Goal: Transaction & Acquisition: Subscribe to service/newsletter

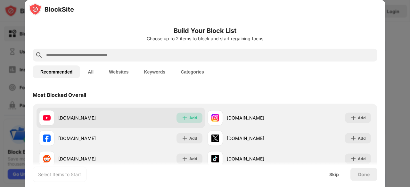
click at [185, 119] on img at bounding box center [184, 118] width 6 height 6
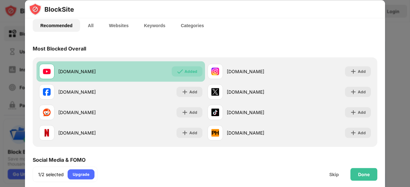
scroll to position [61, 0]
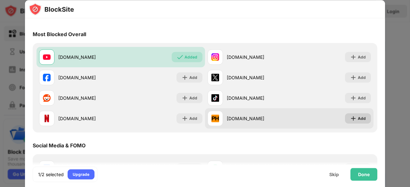
click at [357, 117] on div "Add" at bounding box center [361, 118] width 8 height 6
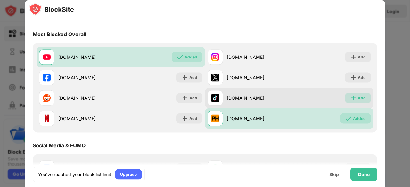
click at [361, 94] on div "Add" at bounding box center [358, 98] width 26 height 10
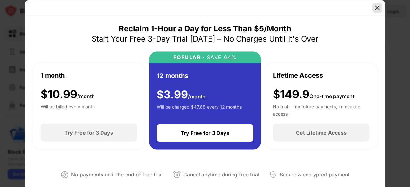
click at [376, 6] on img at bounding box center [377, 7] width 6 height 6
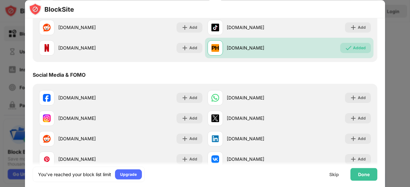
scroll to position [149, 0]
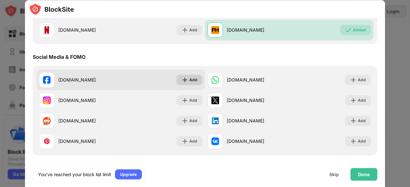
click at [193, 83] on div "Add" at bounding box center [193, 80] width 8 height 6
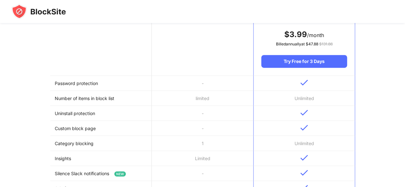
scroll to position [123, 0]
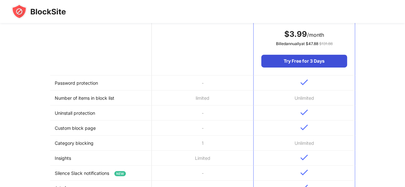
click at [308, 63] on div "Try Free for 3 Days" at bounding box center [303, 61] width 85 height 13
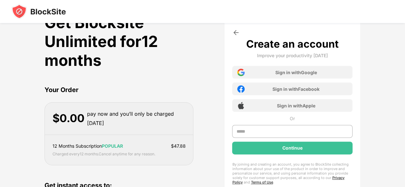
scroll to position [0, 0]
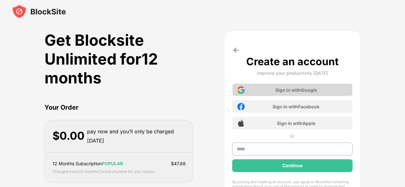
click at [258, 87] on div "Sign in with Google" at bounding box center [292, 90] width 120 height 13
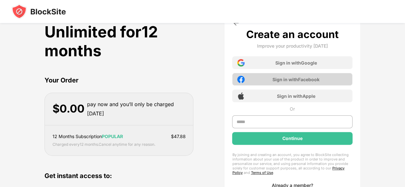
scroll to position [28, 0]
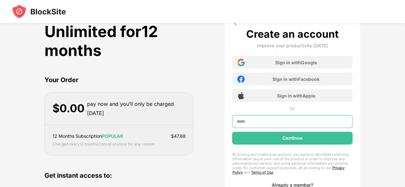
click at [285, 118] on input "text" at bounding box center [292, 121] width 120 height 13
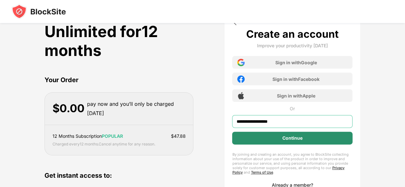
type input "**********"
click at [275, 139] on div "Continue" at bounding box center [292, 138] width 120 height 13
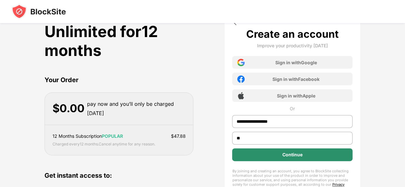
type input "**"
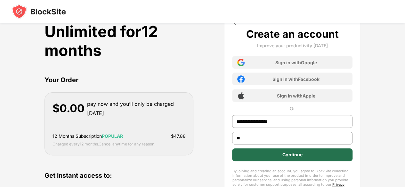
click at [274, 155] on div "Continue" at bounding box center [292, 155] width 120 height 13
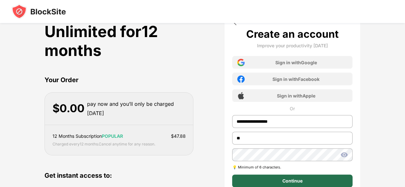
click at [272, 181] on div "Continue" at bounding box center [292, 181] width 120 height 13
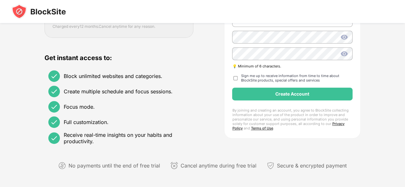
scroll to position [149, 0]
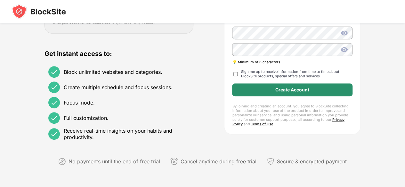
click at [306, 91] on div "Create Account" at bounding box center [292, 90] width 120 height 13
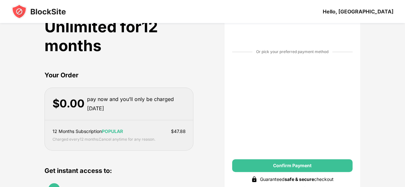
scroll to position [28, 0]
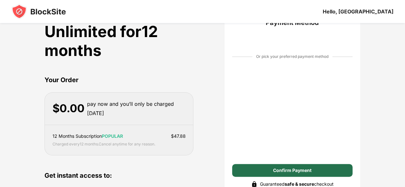
click at [295, 172] on div "Confirm Payment" at bounding box center [292, 170] width 38 height 5
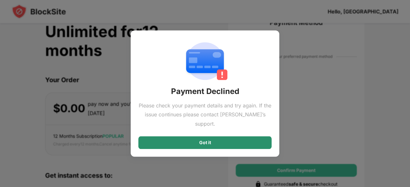
click at [223, 136] on div "Got it" at bounding box center [204, 142] width 133 height 13
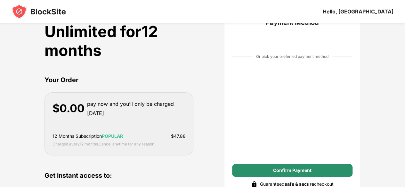
click at [273, 173] on div "Confirm Payment" at bounding box center [292, 170] width 38 height 5
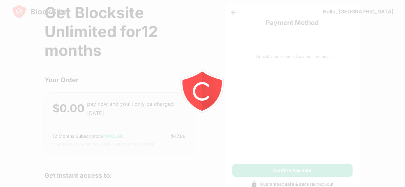
scroll to position [0, 0]
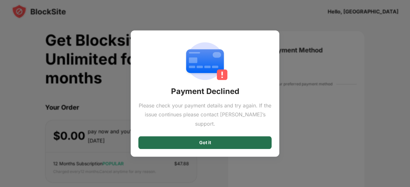
click at [199, 136] on div "Got it" at bounding box center [204, 142] width 133 height 13
